Goal: Check status: Check status

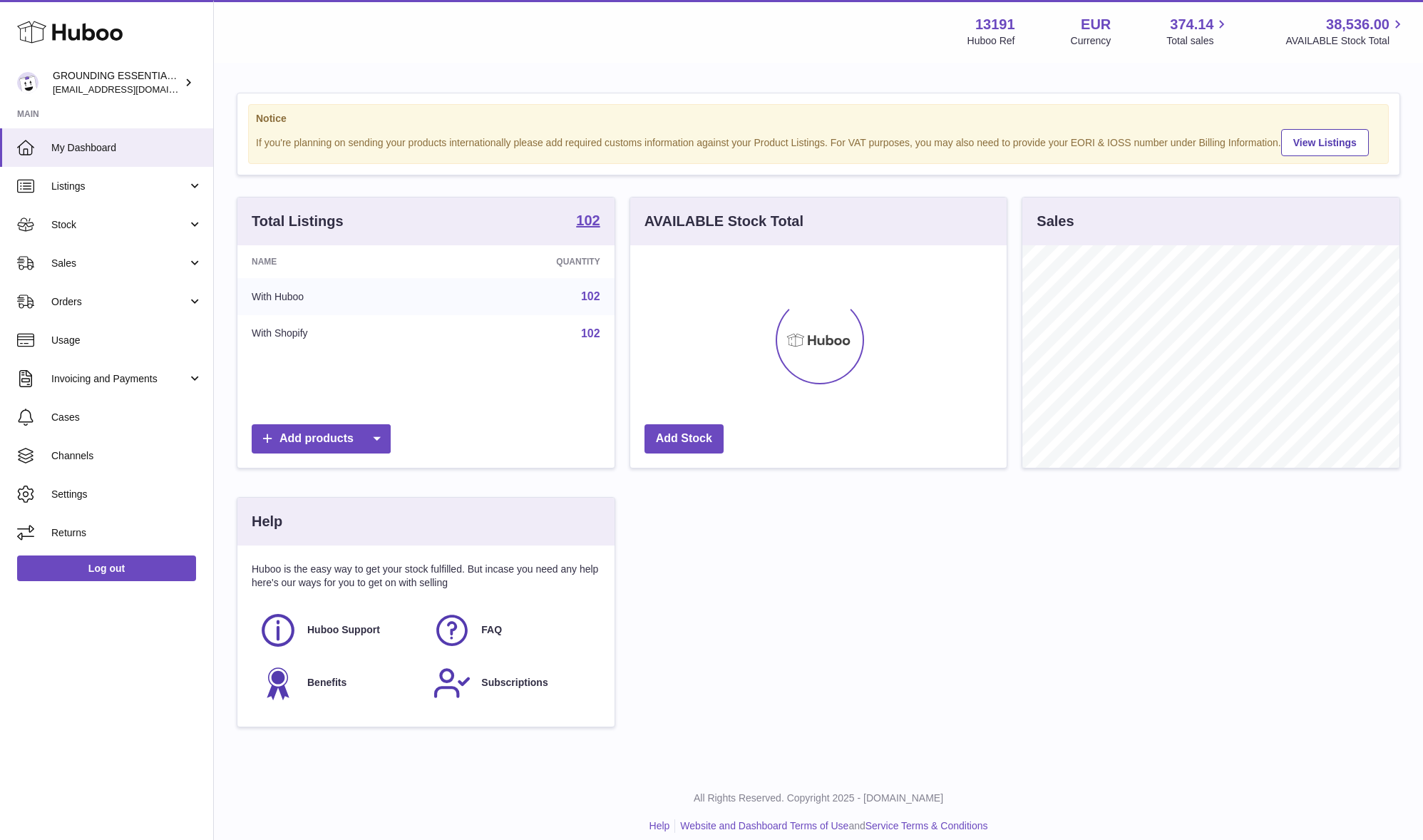
scroll to position [222, 376]
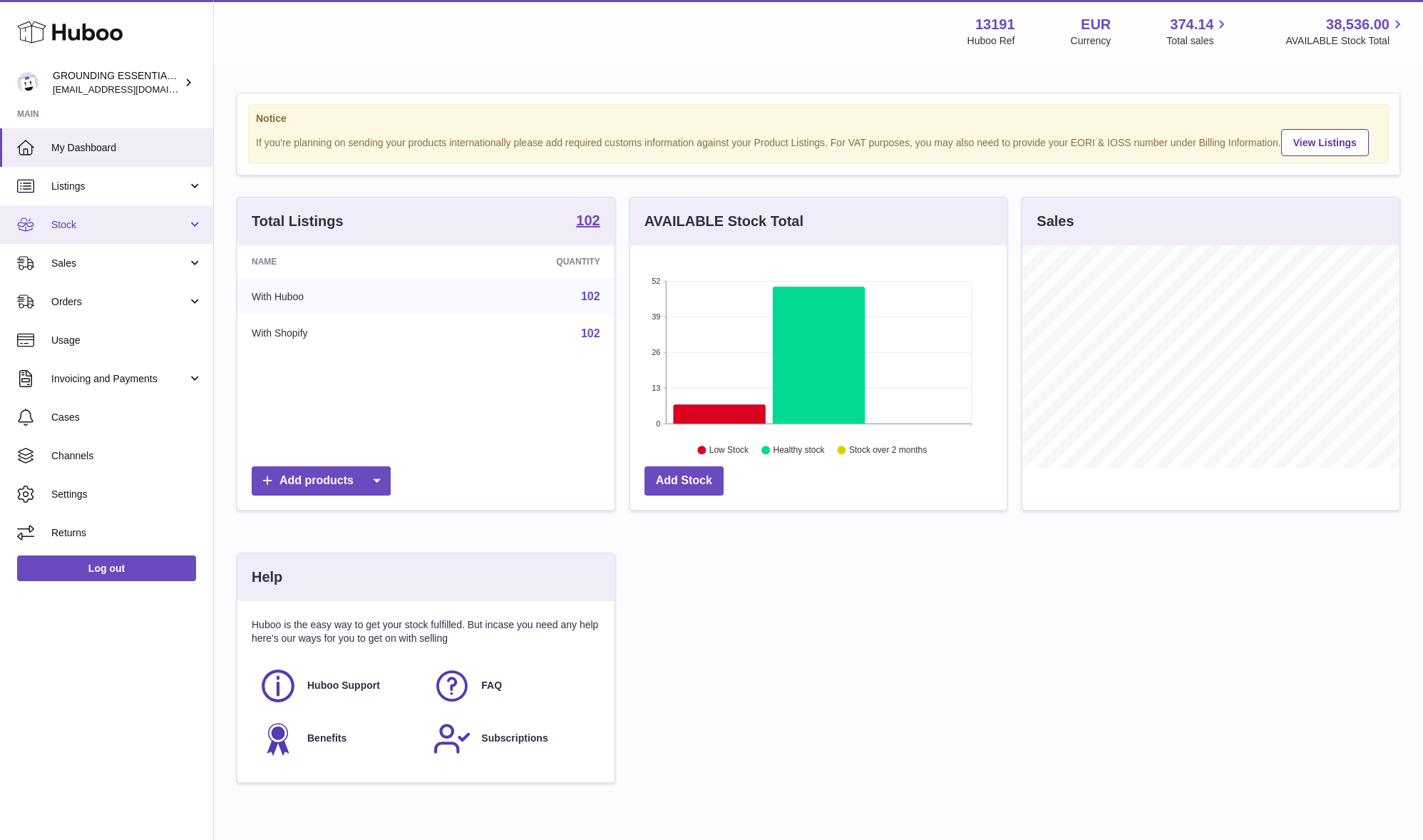
click at [123, 229] on span "Stock" at bounding box center [119, 225] width 136 height 14
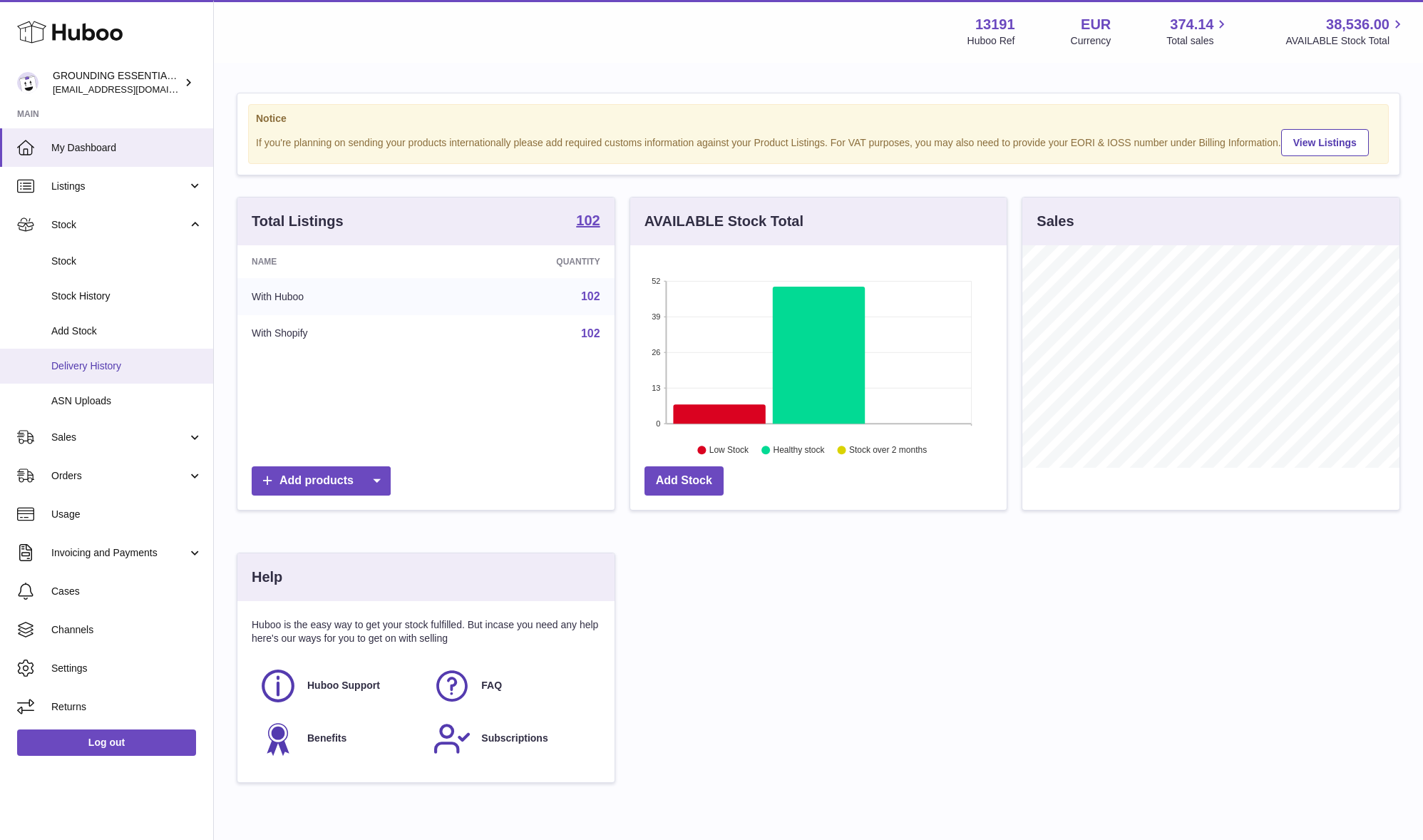
click at [127, 367] on span "Delivery History" at bounding box center [127, 366] width 151 height 14
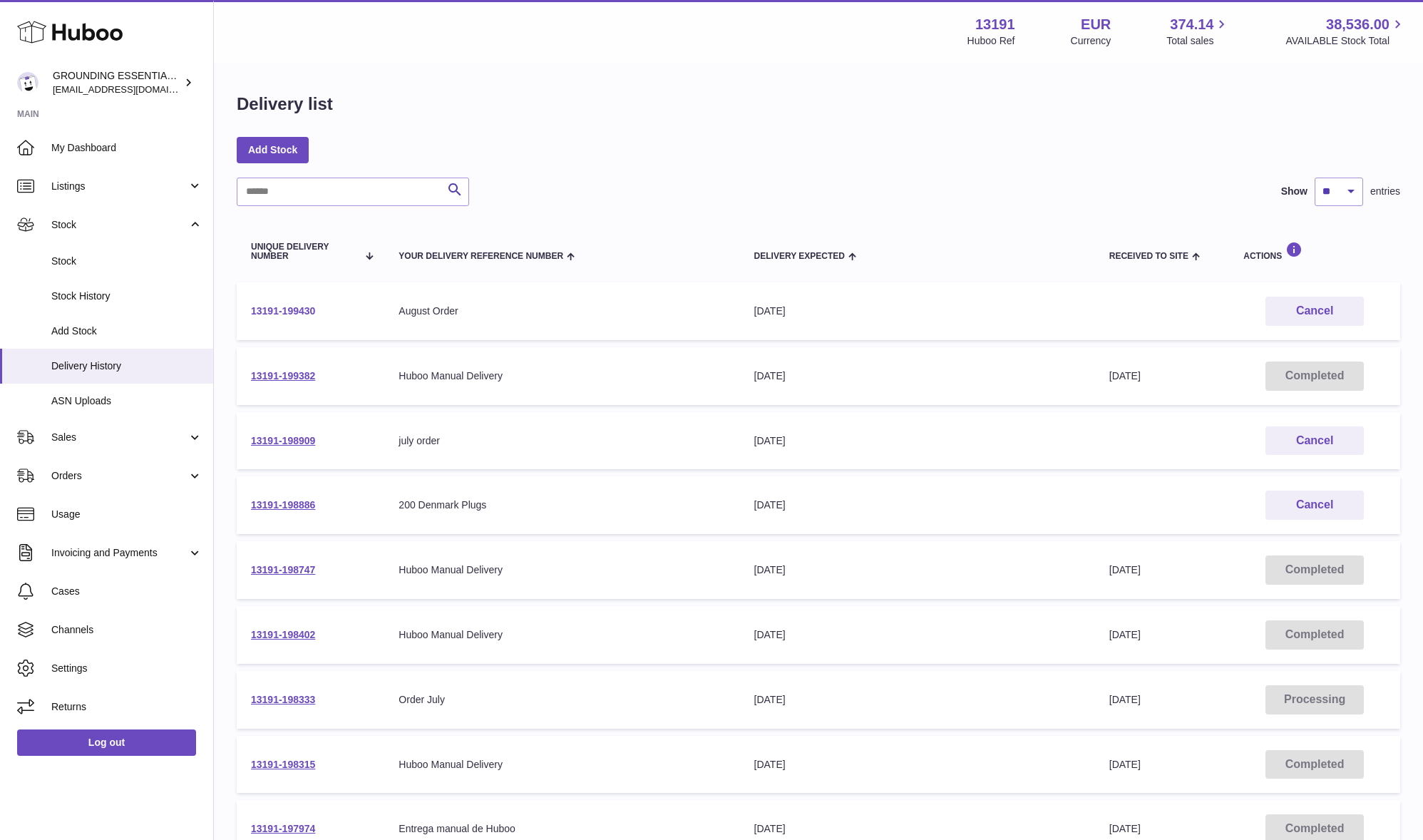
click at [286, 312] on link "13191-199430" at bounding box center [283, 310] width 65 height 11
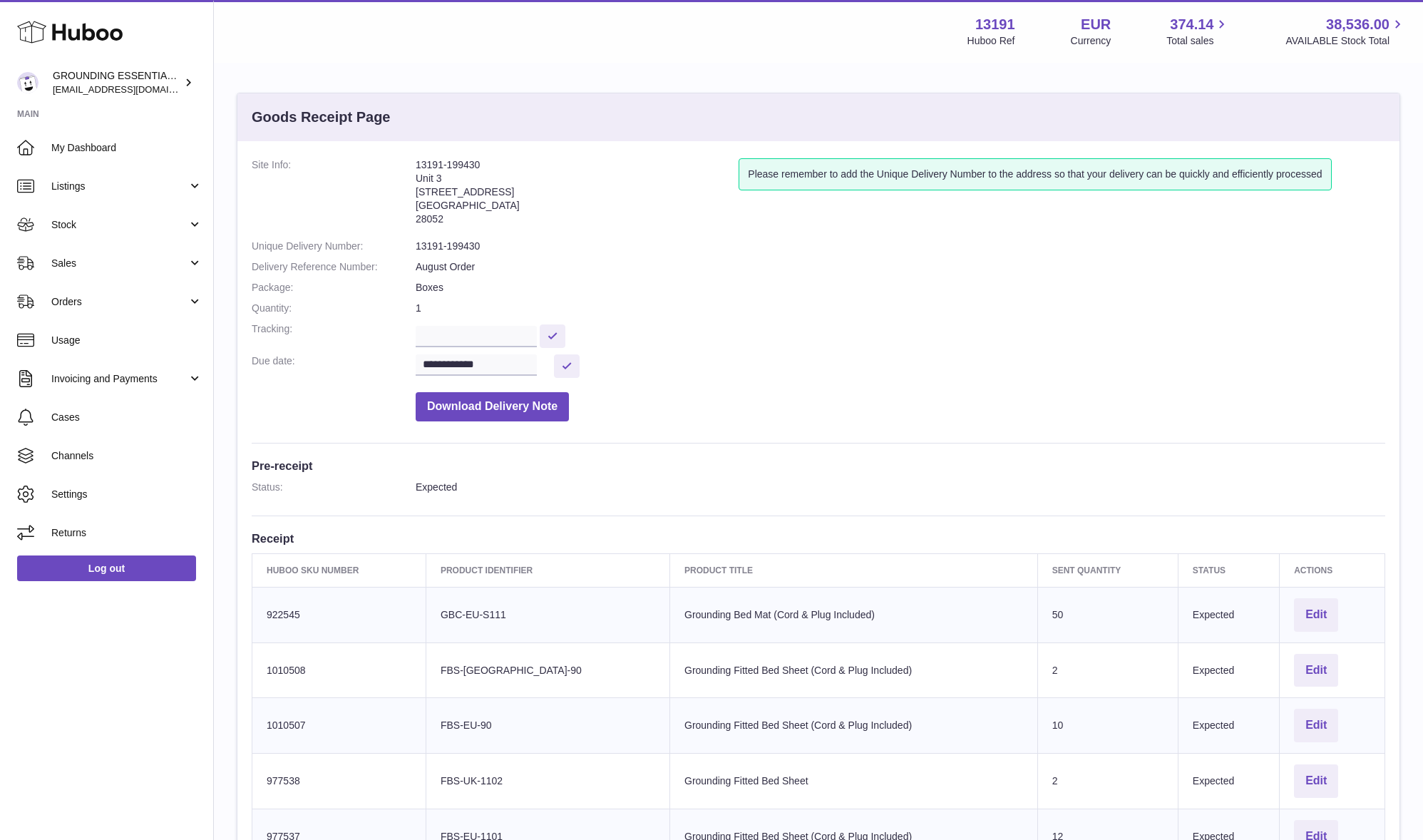
drag, startPoint x: 458, startPoint y: 225, endPoint x: 409, endPoint y: 174, distance: 70.7
click at [409, 174] on dl "**********" at bounding box center [819, 294] width 1134 height 270
copy dl "13191-199430 Unit 3 Calle de Cerceda 20 Madrid 28052"
click at [118, 261] on span "Sales" at bounding box center [119, 263] width 136 height 14
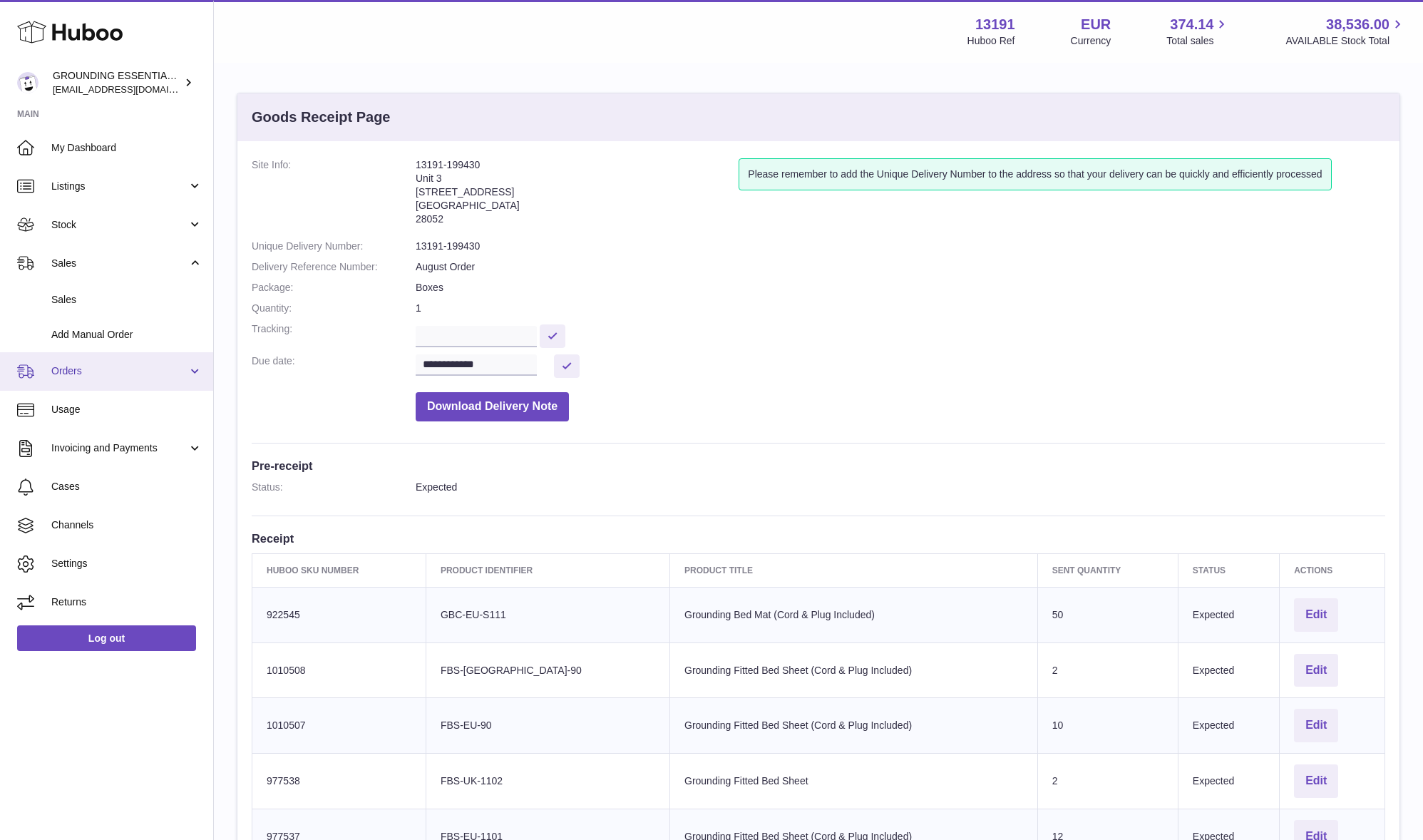
click at [134, 359] on link "Orders" at bounding box center [106, 371] width 213 height 39
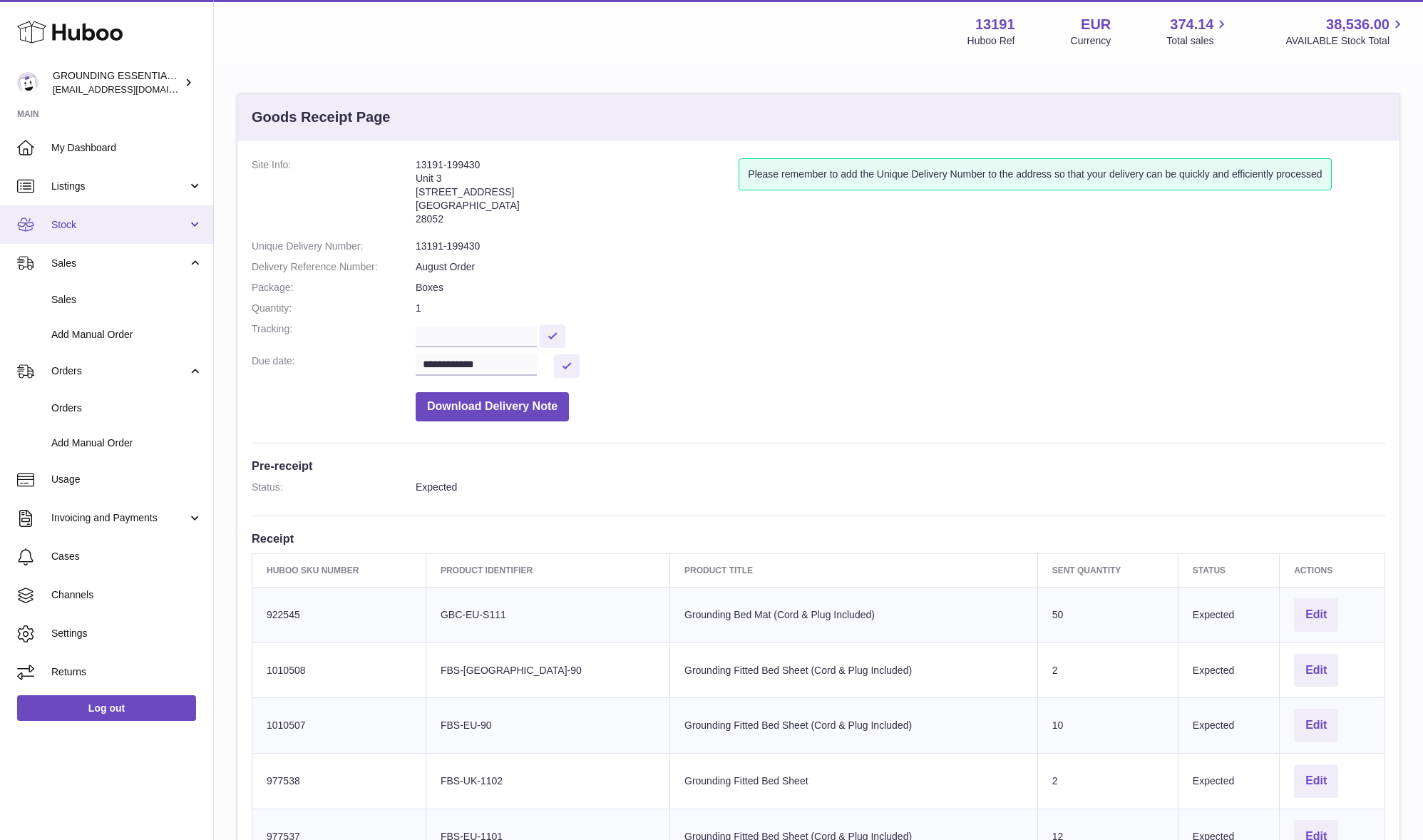
click at [110, 220] on span "Stock" at bounding box center [119, 225] width 136 height 14
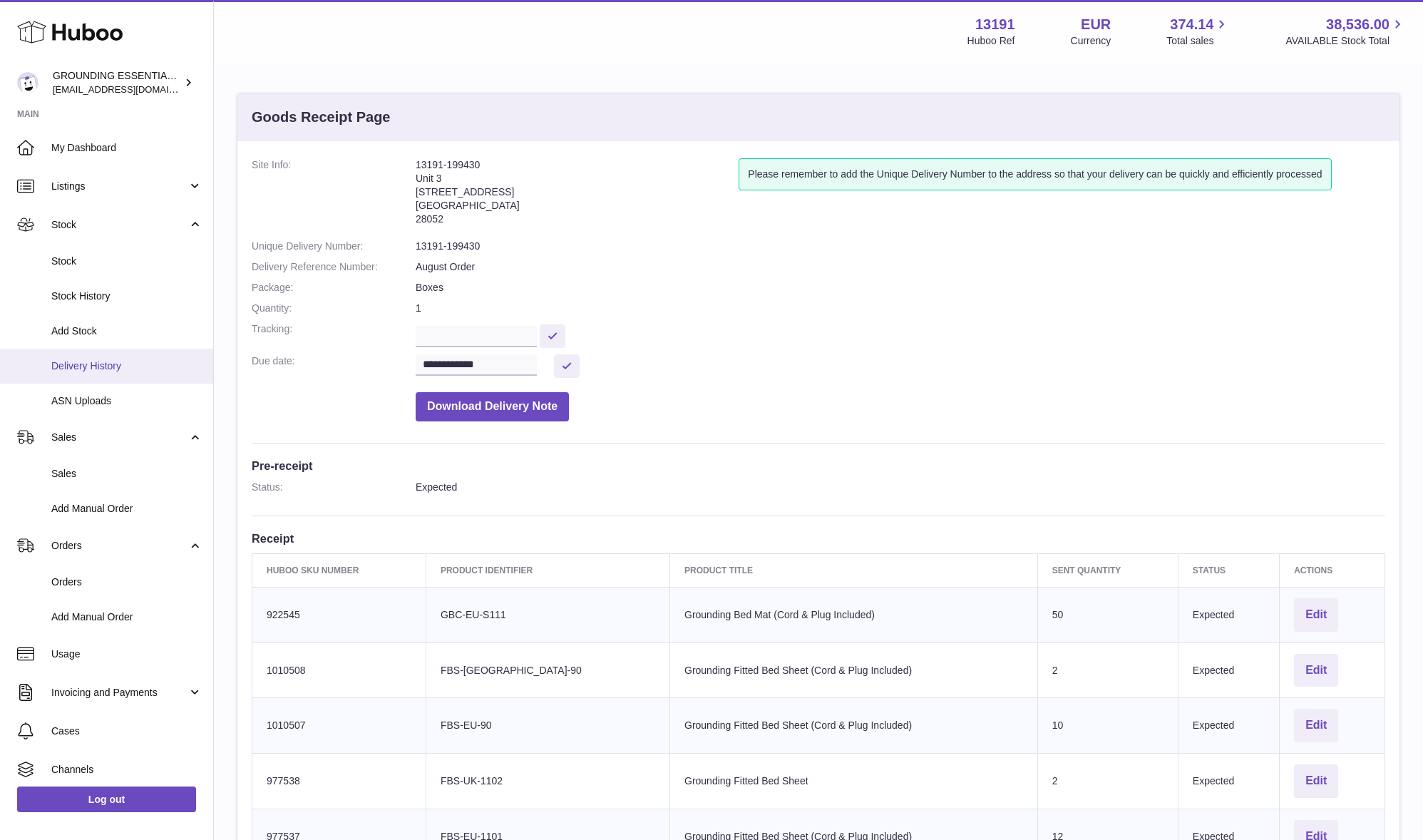
click at [108, 360] on span "Delivery History" at bounding box center [127, 366] width 151 height 14
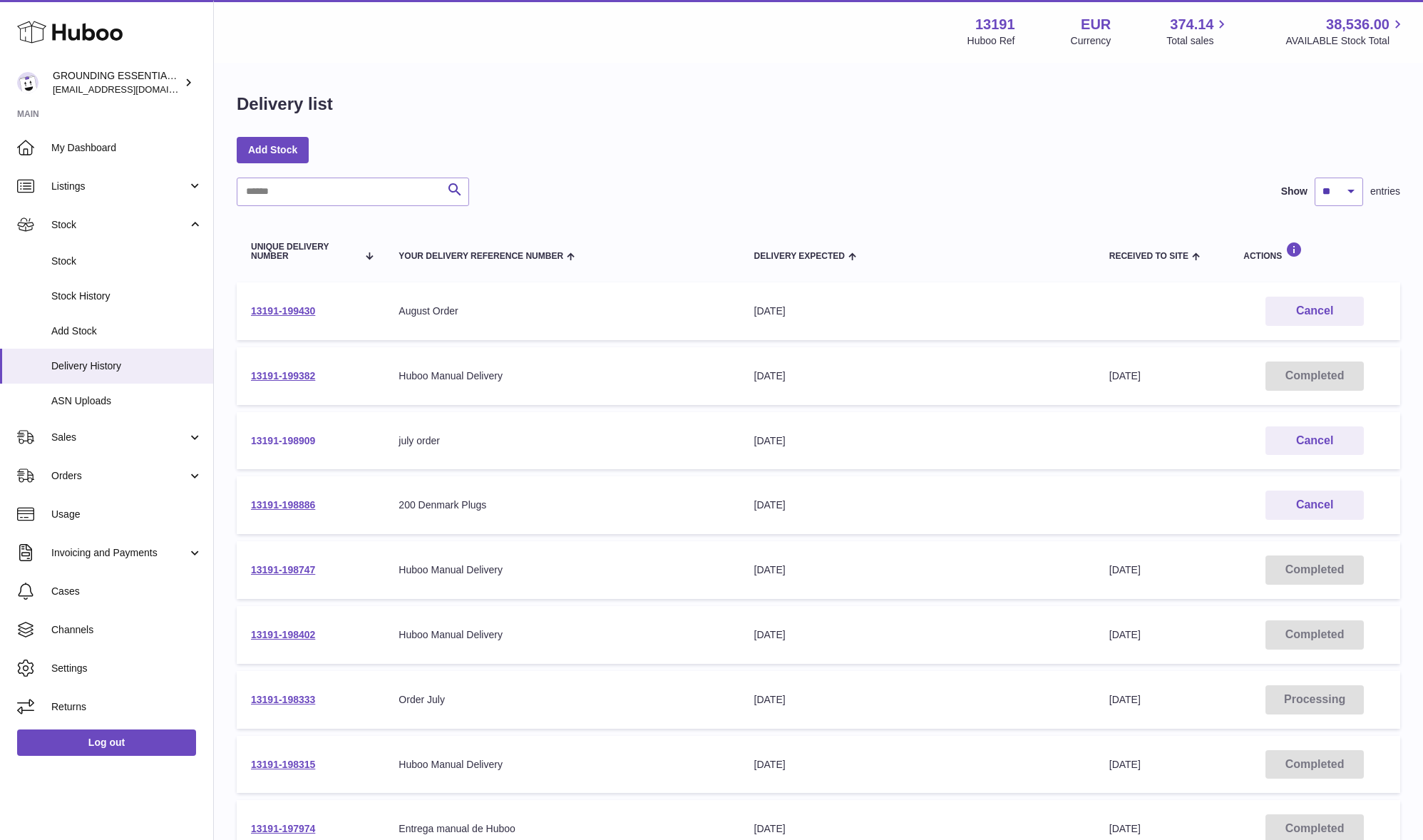
click at [299, 442] on link "13191-198909" at bounding box center [283, 440] width 65 height 11
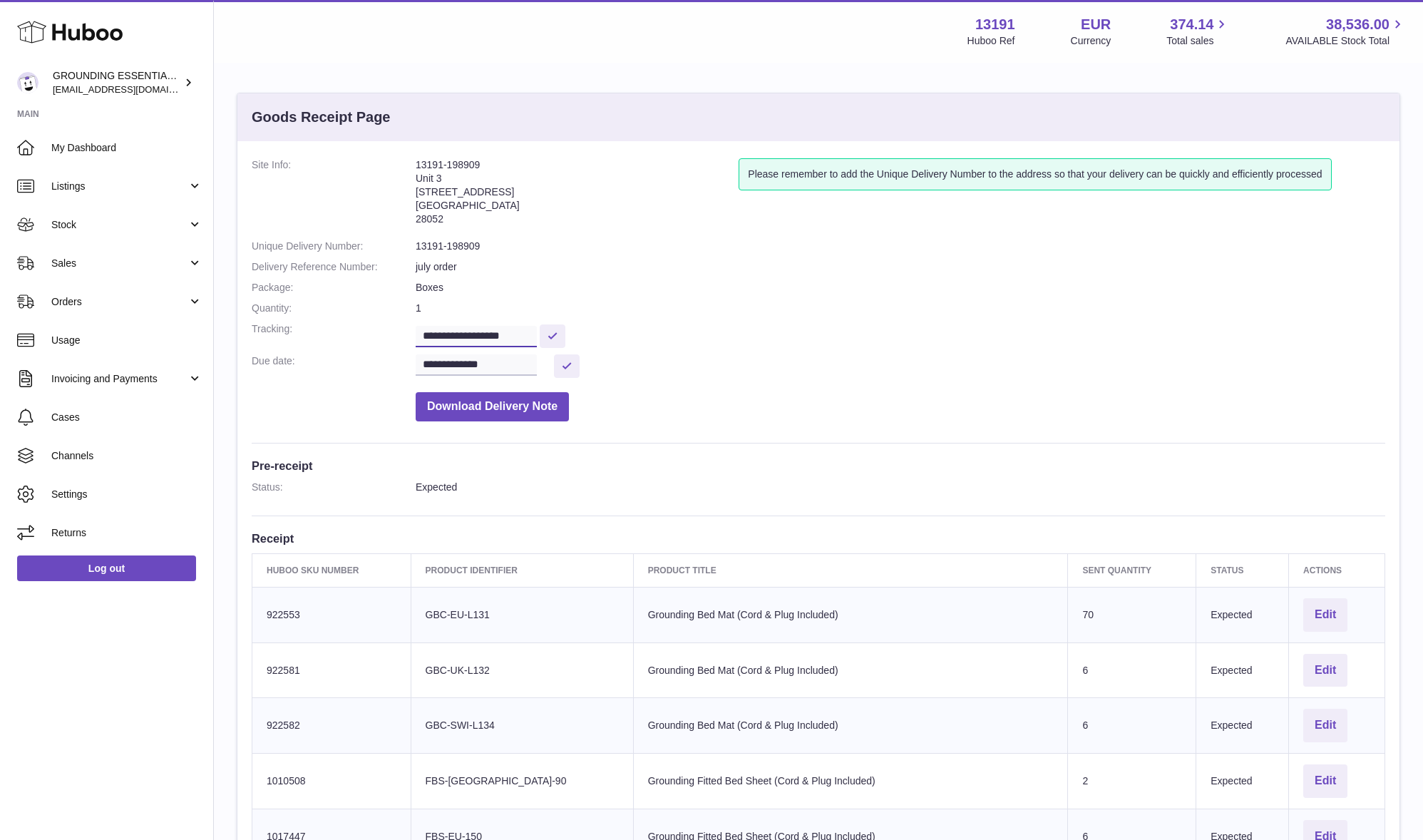
click at [498, 335] on input "**********" at bounding box center [477, 336] width 121 height 21
click at [110, 374] on span "Invoicing and Payments" at bounding box center [119, 379] width 136 height 14
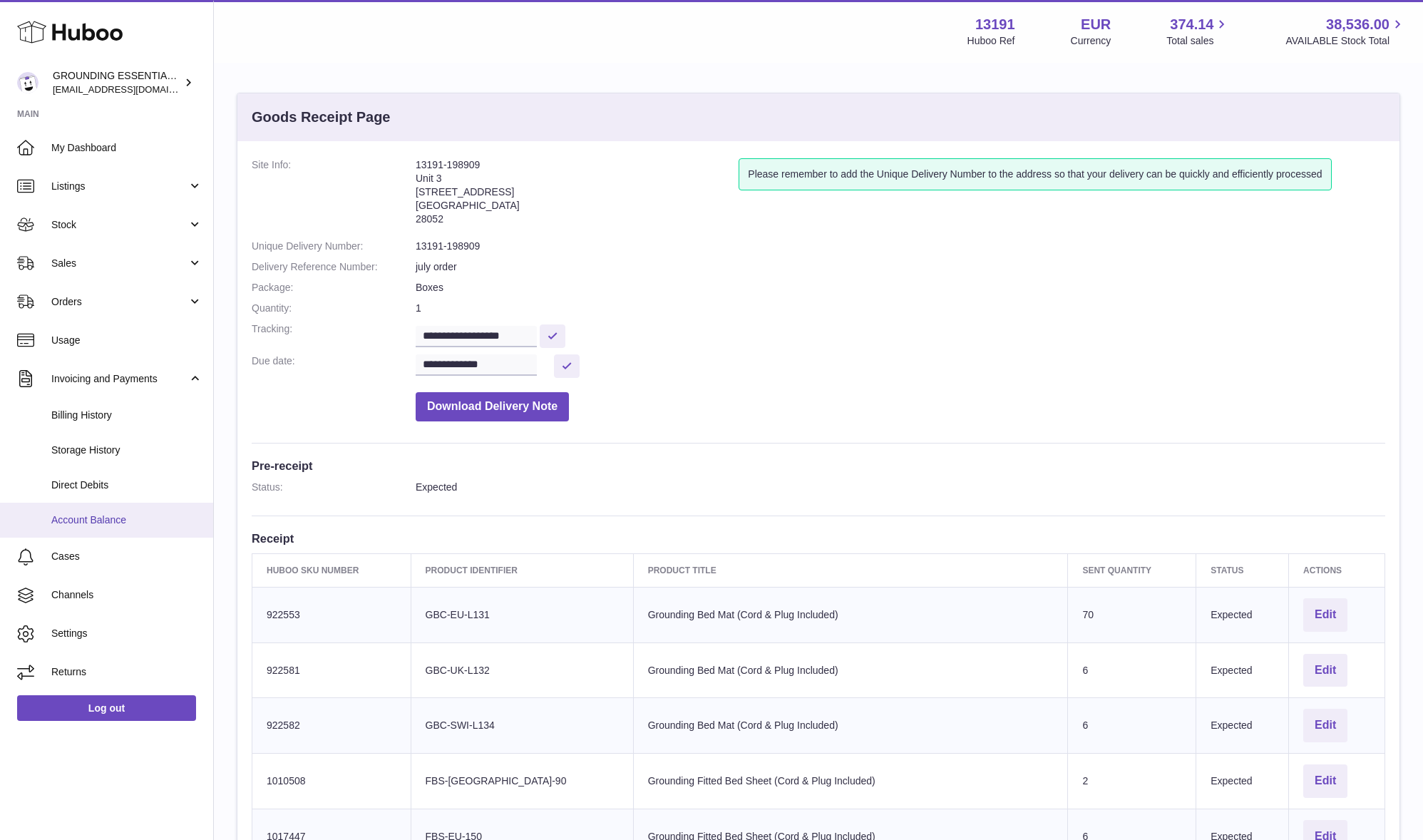
click at [115, 514] on span "Account Balance" at bounding box center [127, 520] width 151 height 14
